Goal: Task Accomplishment & Management: Use online tool/utility

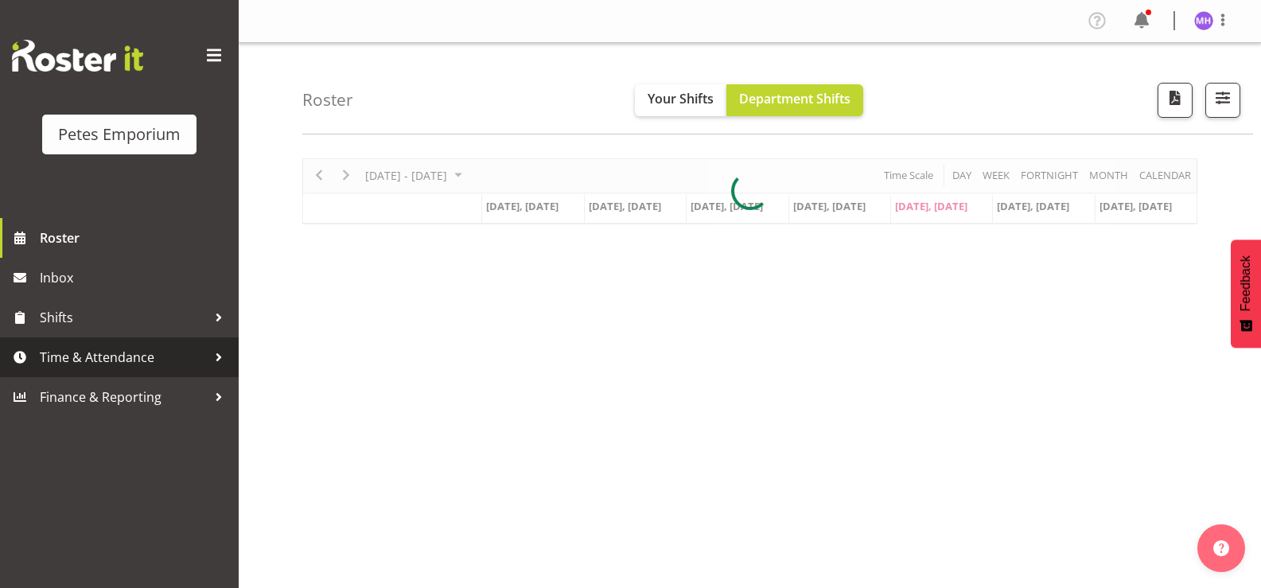
click at [123, 353] on span "Time & Attendance" at bounding box center [123, 357] width 167 height 24
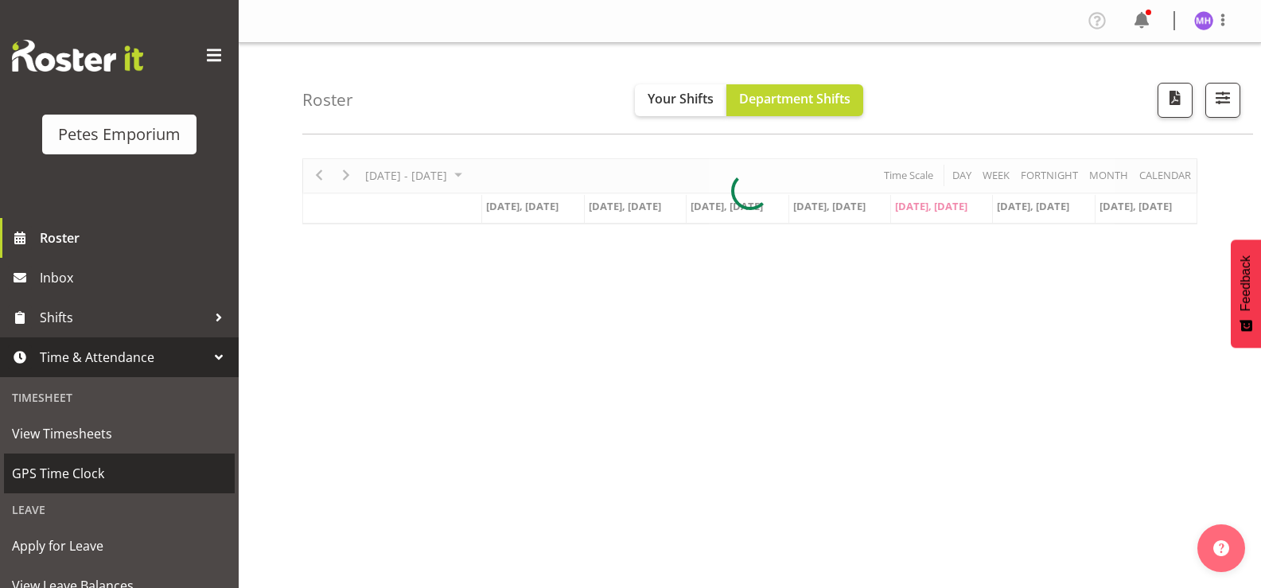
click at [111, 491] on link "GPS Time Clock" at bounding box center [119, 474] width 231 height 40
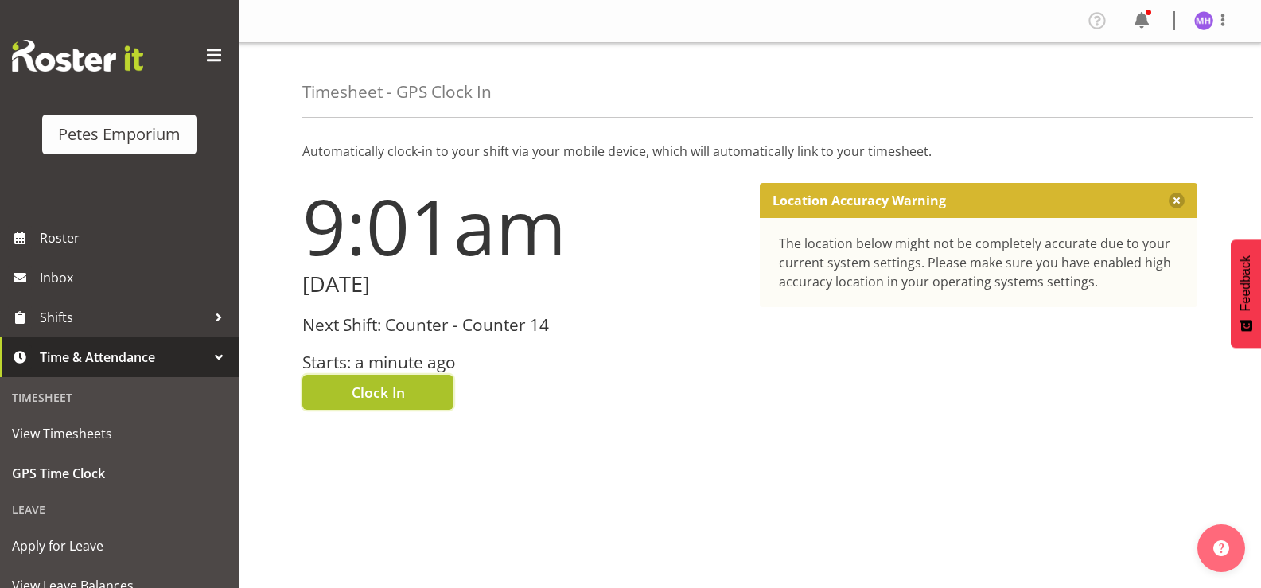
click at [407, 398] on button "Clock In" at bounding box center [377, 392] width 151 height 35
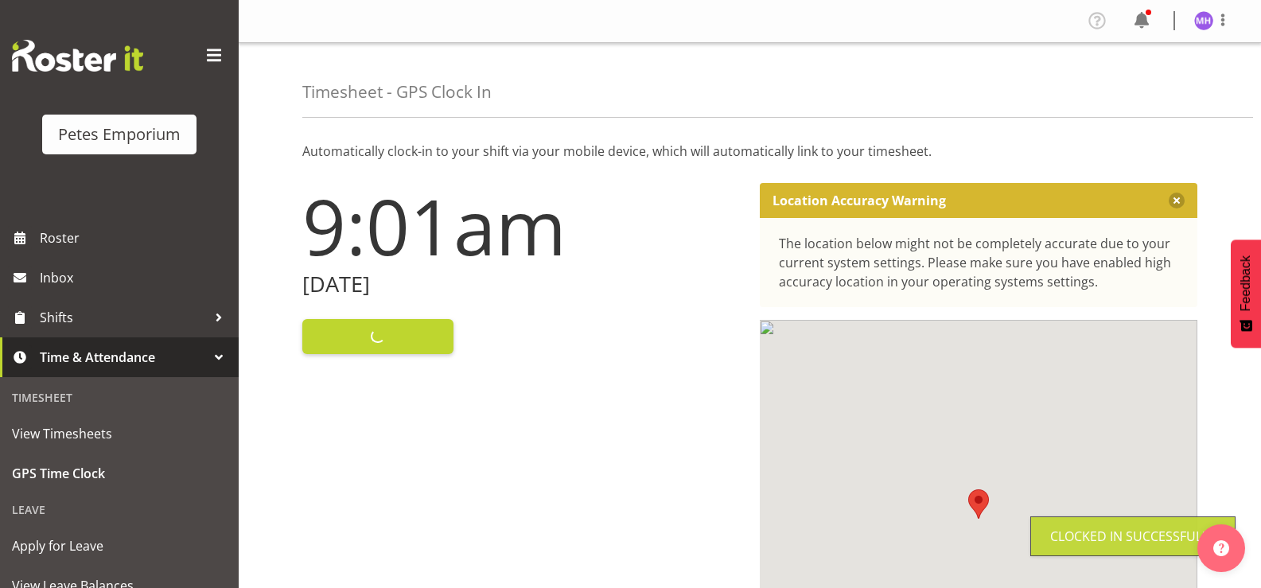
click at [1224, 33] on div "Profile Log Out" at bounding box center [1165, 21] width 161 height 26
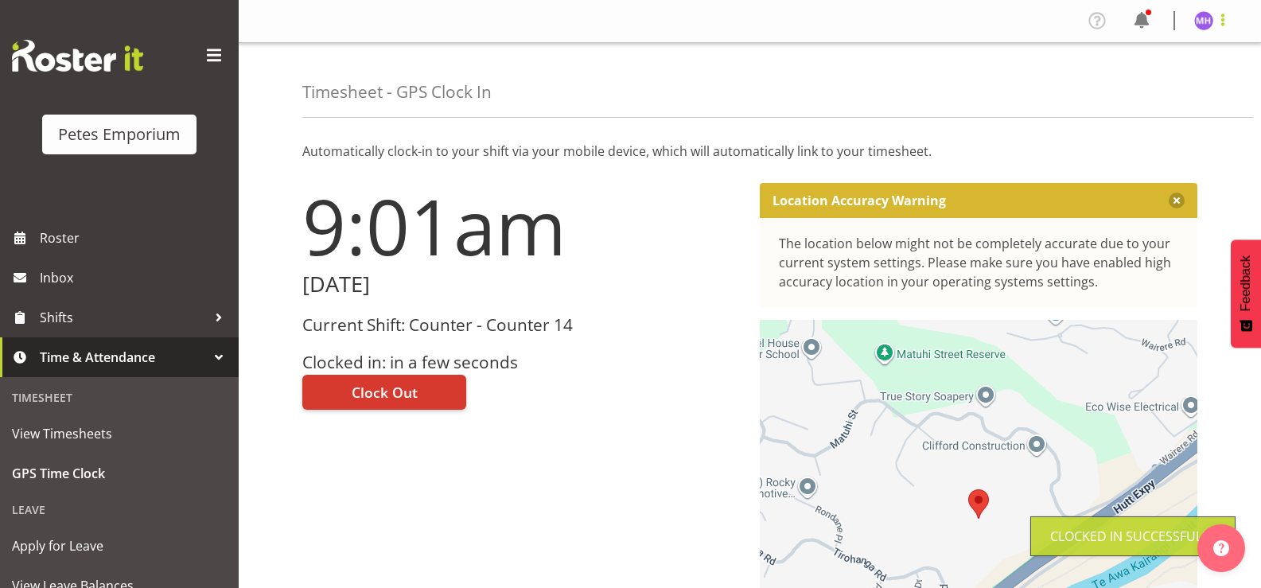
click at [1222, 25] on span at bounding box center [1223, 19] width 19 height 19
click at [1184, 76] on link "Log Out" at bounding box center [1156, 83] width 153 height 29
